Goal: Transaction & Acquisition: Obtain resource

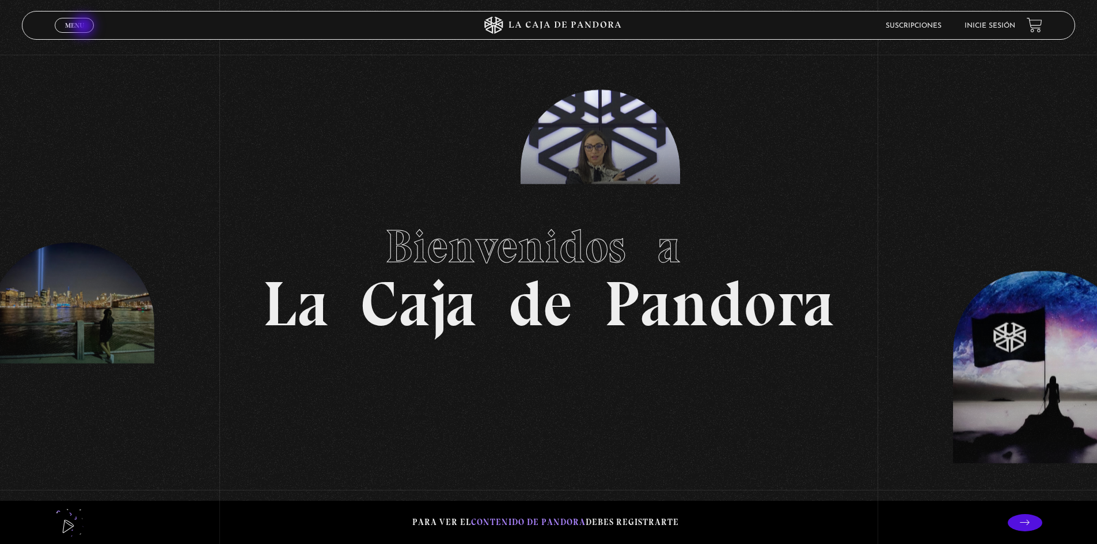
click at [84, 27] on span "Menu" at bounding box center [74, 25] width 19 height 7
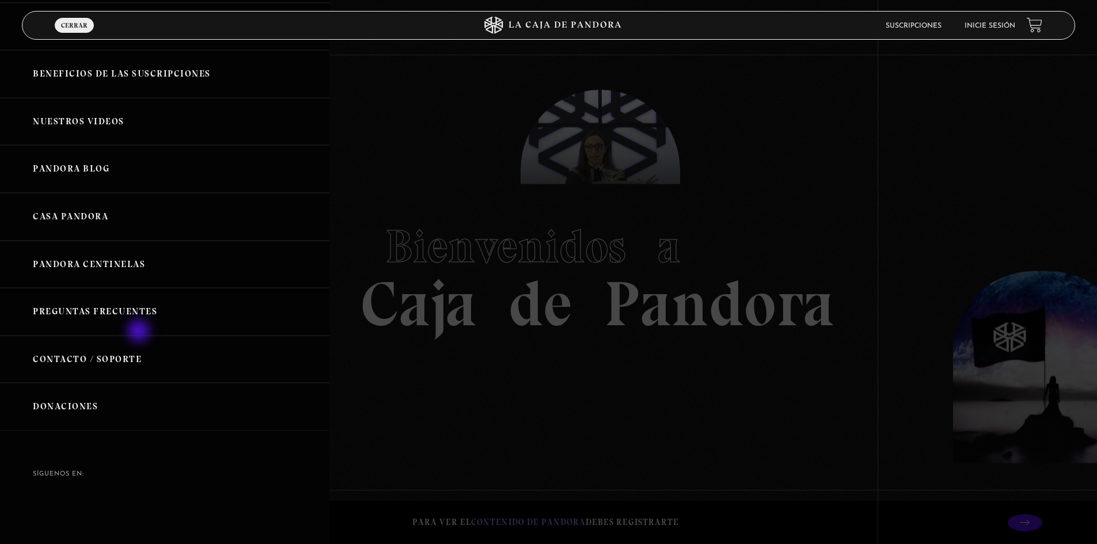
scroll to position [116, 0]
click at [79, 402] on link "Donaciones" at bounding box center [164, 405] width 329 height 48
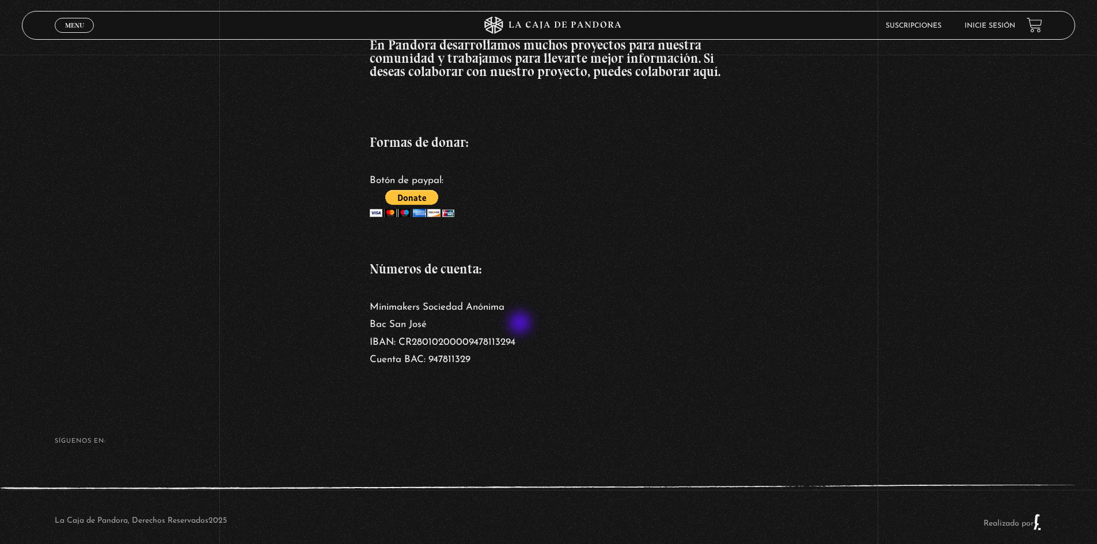
scroll to position [189, 0]
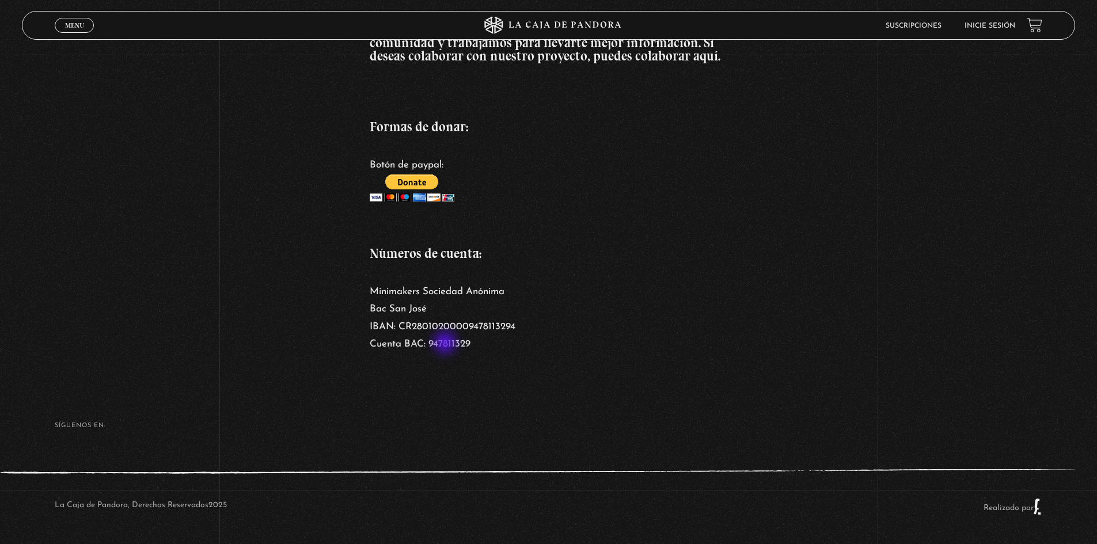
click at [446, 344] on p "Minimakers Sociedad Anónima Bac [GEOGRAPHIC_DATA][PERSON_NAME] IBAN: CR28010200…" at bounding box center [548, 318] width 357 height 70
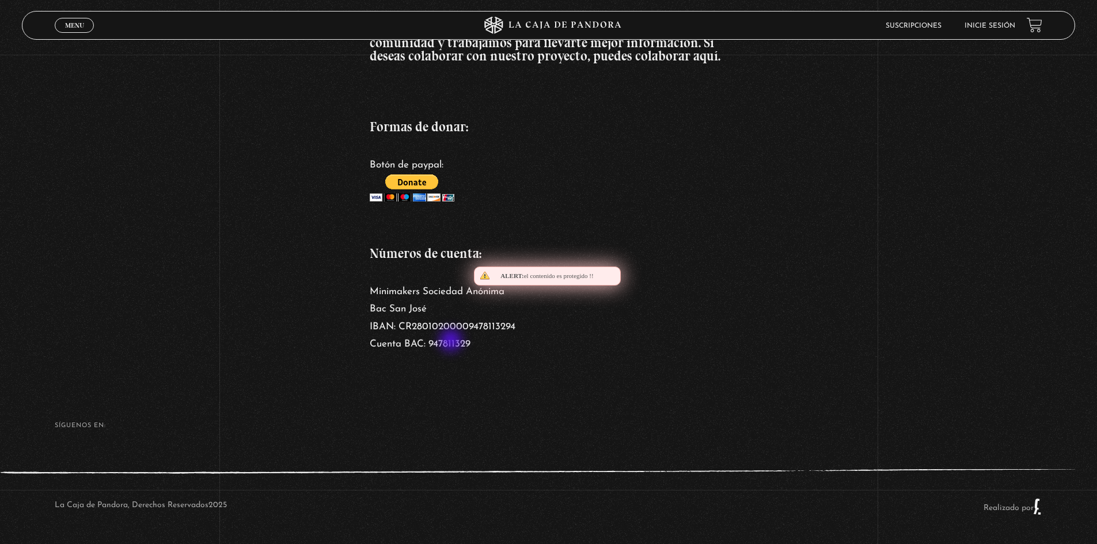
click at [452, 341] on p "Minimakers Sociedad Anónima Bac [GEOGRAPHIC_DATA][PERSON_NAME] IBAN: CR28010200…" at bounding box center [548, 318] width 357 height 70
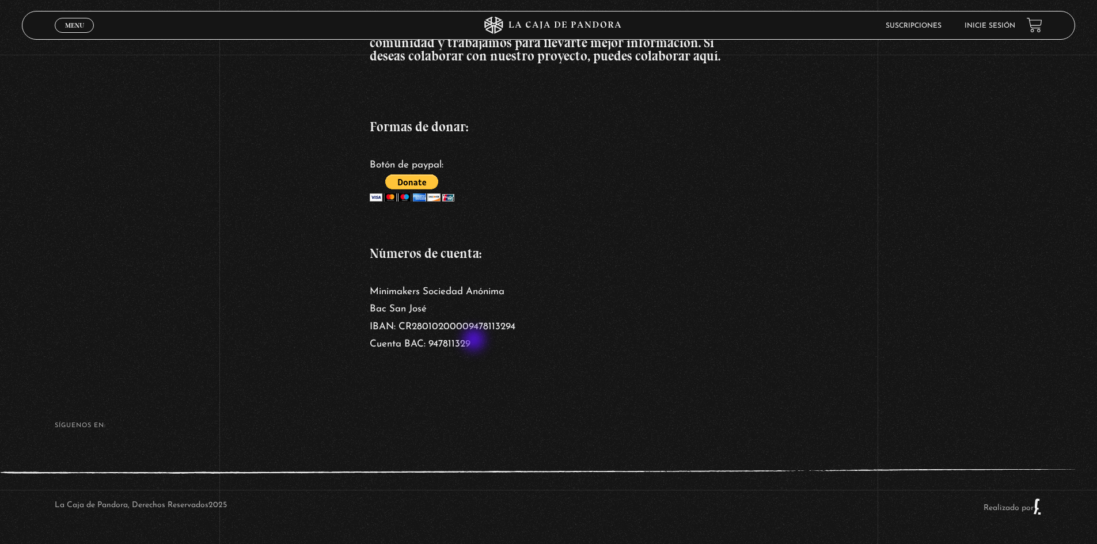
drag, startPoint x: 431, startPoint y: 341, endPoint x: 475, endPoint y: 341, distance: 43.8
click at [475, 341] on p "Minimakers Sociedad Anónima Bac [GEOGRAPHIC_DATA][PERSON_NAME] IBAN: CR28010200…" at bounding box center [548, 318] width 357 height 70
